Goal: Transaction & Acquisition: Purchase product/service

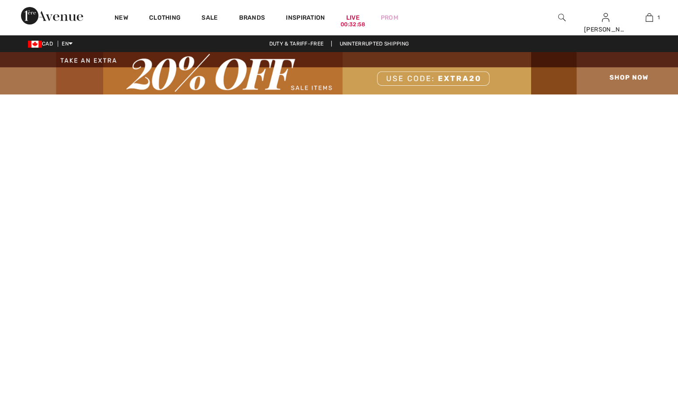
click at [111, 17] on div "New" at bounding box center [121, 17] width 35 height 35
click at [112, 16] on div "New" at bounding box center [121, 17] width 35 height 35
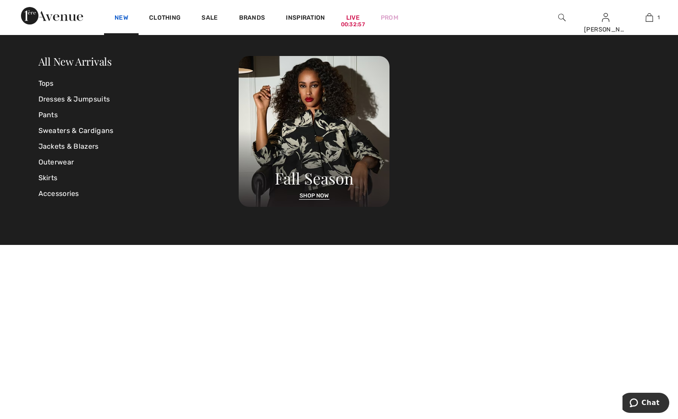
click at [118, 18] on link "New" at bounding box center [121, 18] width 14 height 9
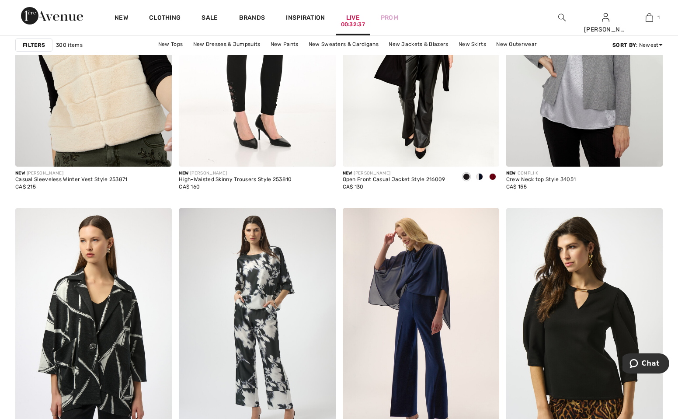
scroll to position [699, 0]
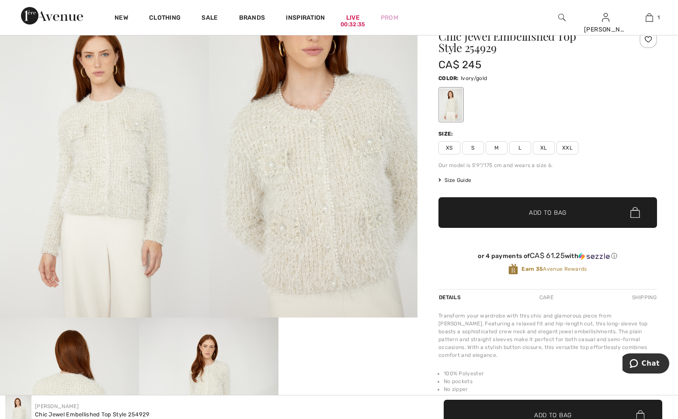
scroll to position [87, 0]
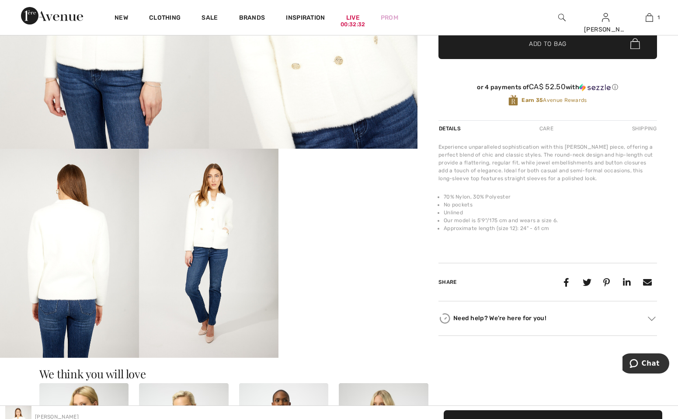
scroll to position [87, 0]
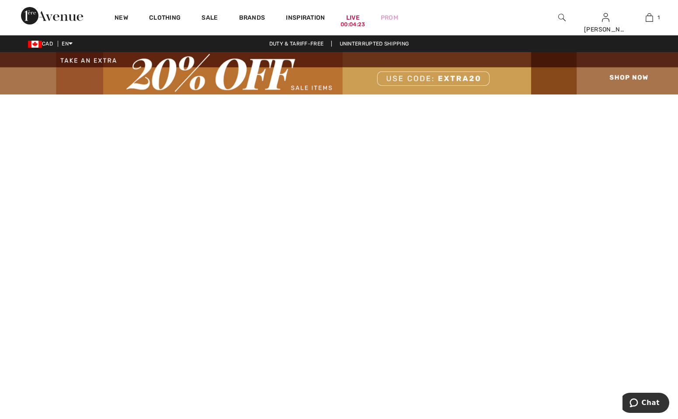
click at [564, 17] on img at bounding box center [561, 17] width 7 height 10
